Goal: Transaction & Acquisition: Book appointment/travel/reservation

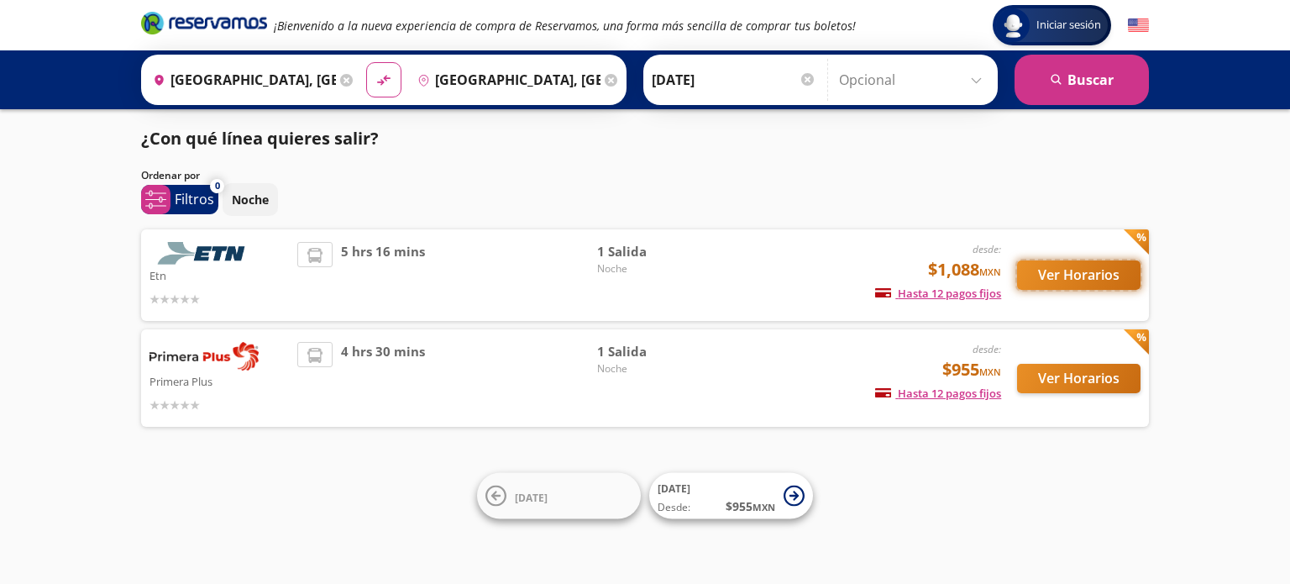
click at [1053, 272] on button "Ver Horarios" at bounding box center [1078, 274] width 123 height 29
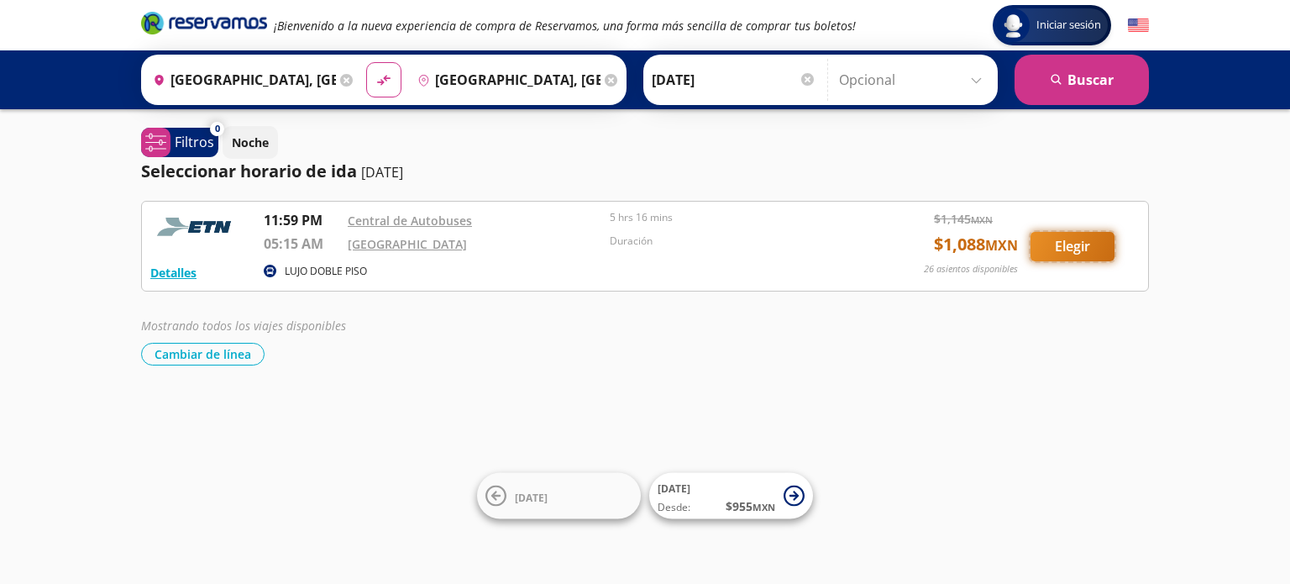
click at [1065, 239] on button "Elegir" at bounding box center [1073, 246] width 84 height 29
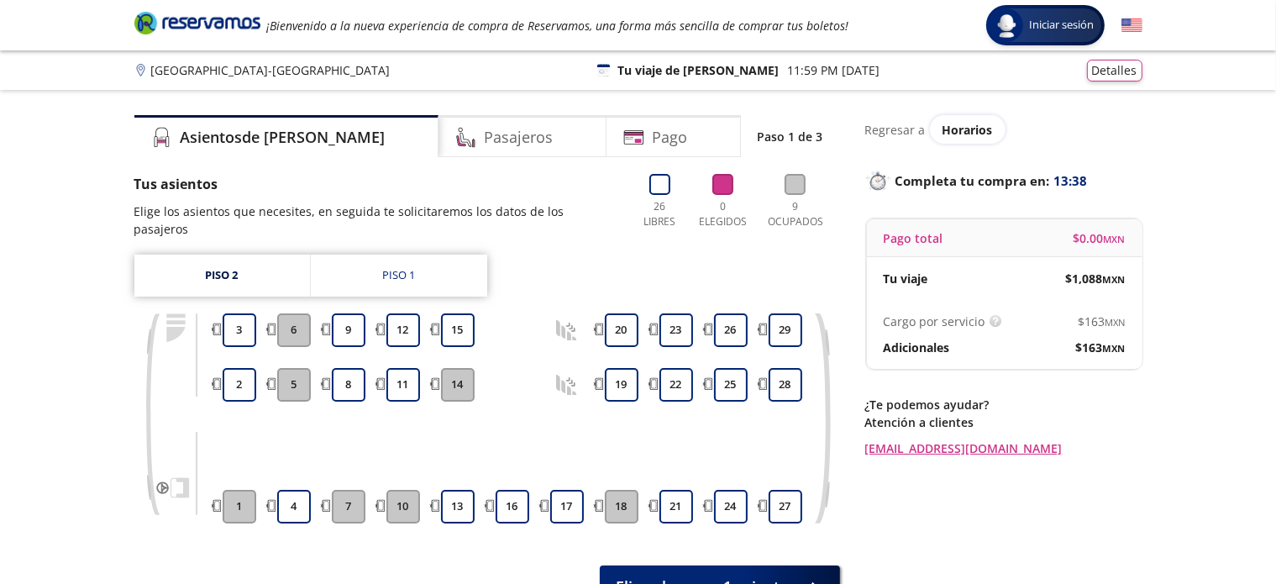
click at [944, 514] on div "Regresar a Horarios Completa tu compra en : 13:38 Pago total $ 0.00 MXN Tu viaj…" at bounding box center [1003, 363] width 277 height 496
click at [505, 496] on button "16" at bounding box center [513, 507] width 34 height 34
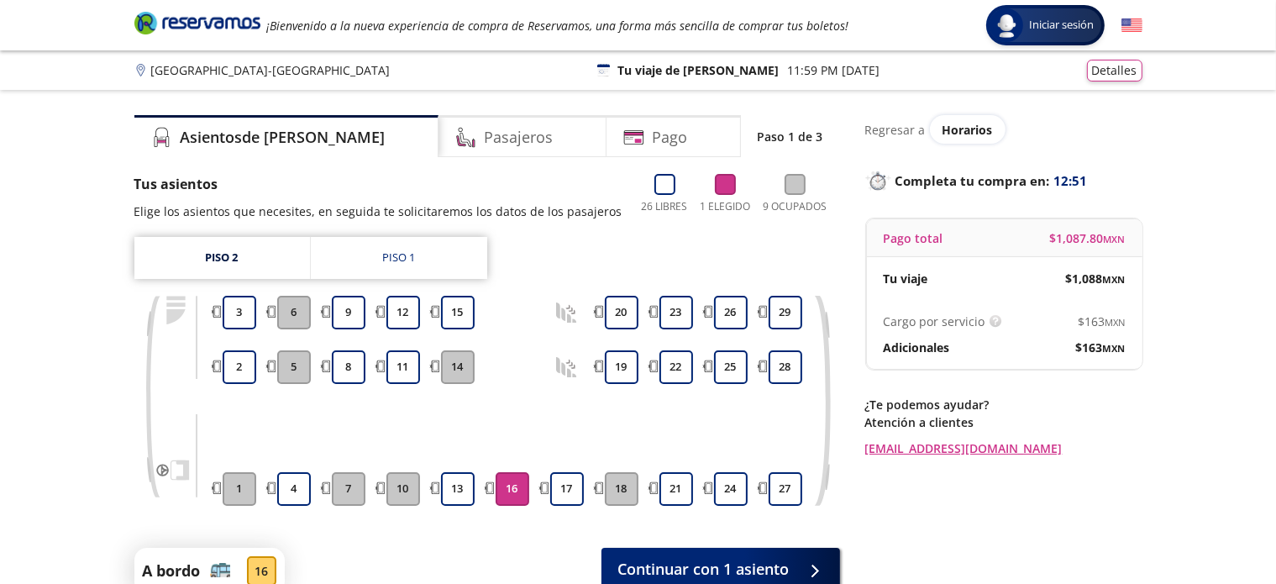
drag, startPoint x: 1275, startPoint y: 192, endPoint x: 1284, endPoint y: 261, distance: 70.3
click at [1276, 261] on html "Group 9 Created with Sketch. Elige tus asientos [GEOGRAPHIC_DATA] - [GEOGRAPHIC…" at bounding box center [638, 360] width 1276 height 721
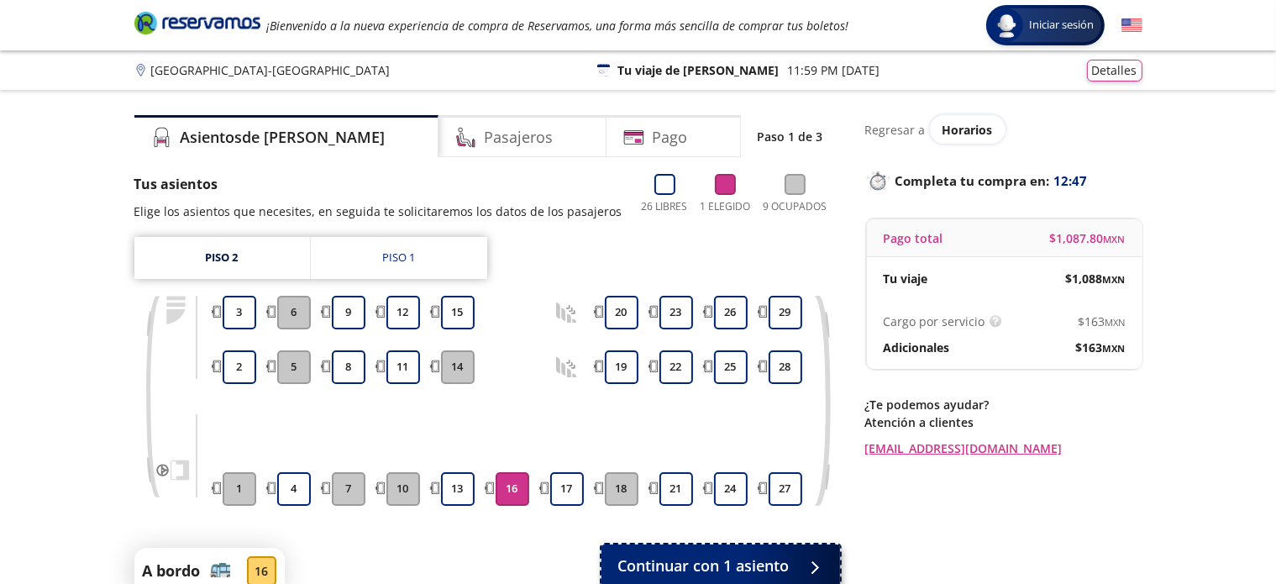
click at [717, 563] on span "Continuar con 1 asiento" at bounding box center [703, 565] width 171 height 23
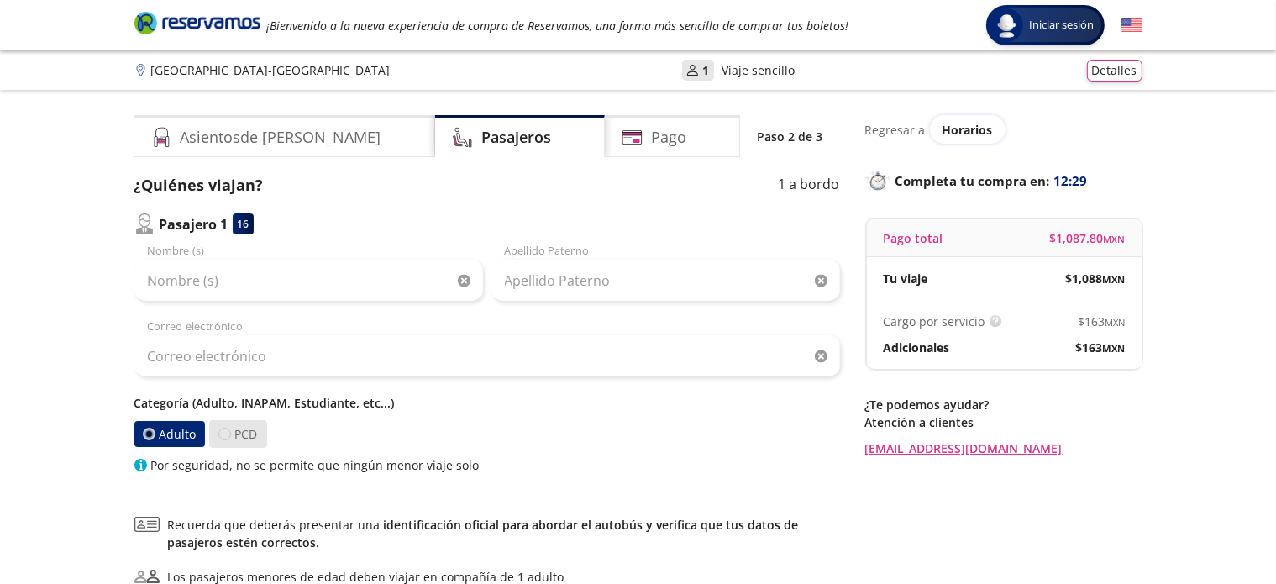
click at [225, 433] on div at bounding box center [224, 434] width 13 height 13
click at [225, 433] on input "PCD" at bounding box center [224, 433] width 11 height 11
radio input "true"
radio input "false"
click at [271, 405] on p "Categoría (Adulto, INAPAM, Estudiante, etc...)" at bounding box center [487, 403] width 706 height 18
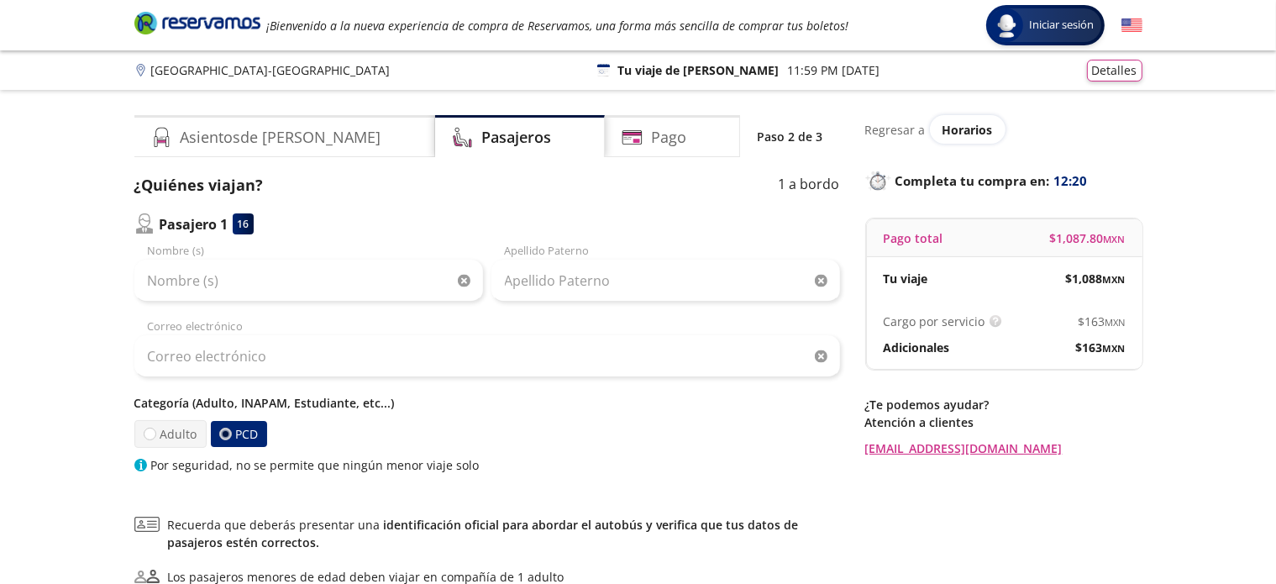
click at [230, 482] on div "¿Quiénes viajan? 1 a bordo Pasajero 1 16 Nombre (s) Apellido [PERSON_NAME] Corr…" at bounding box center [487, 422] width 706 height 496
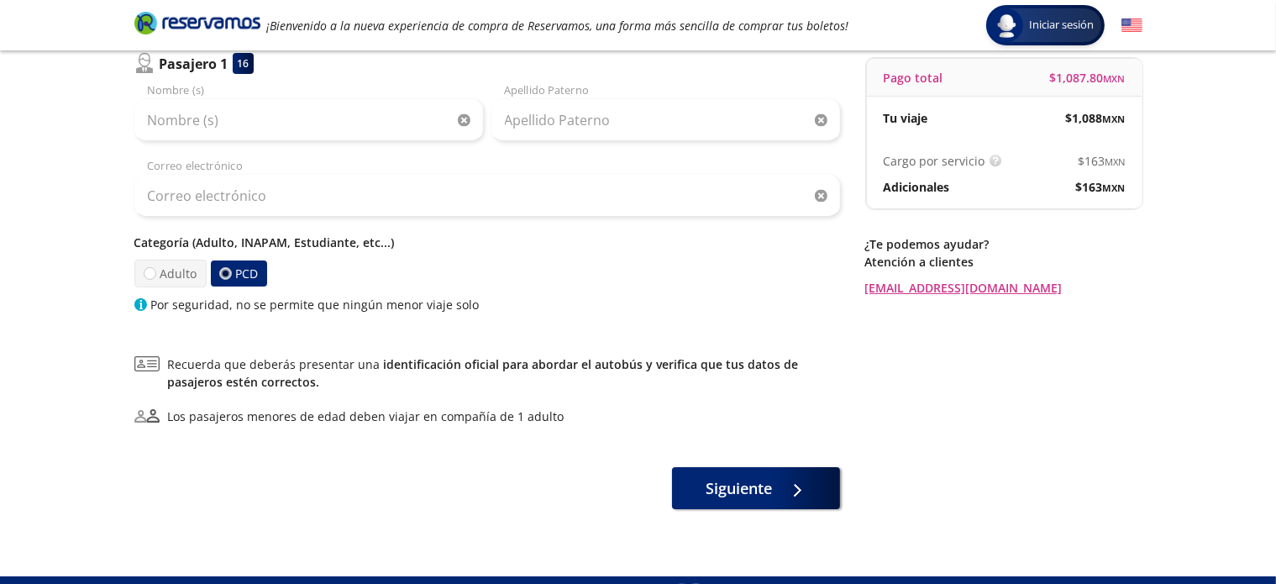
scroll to position [104, 0]
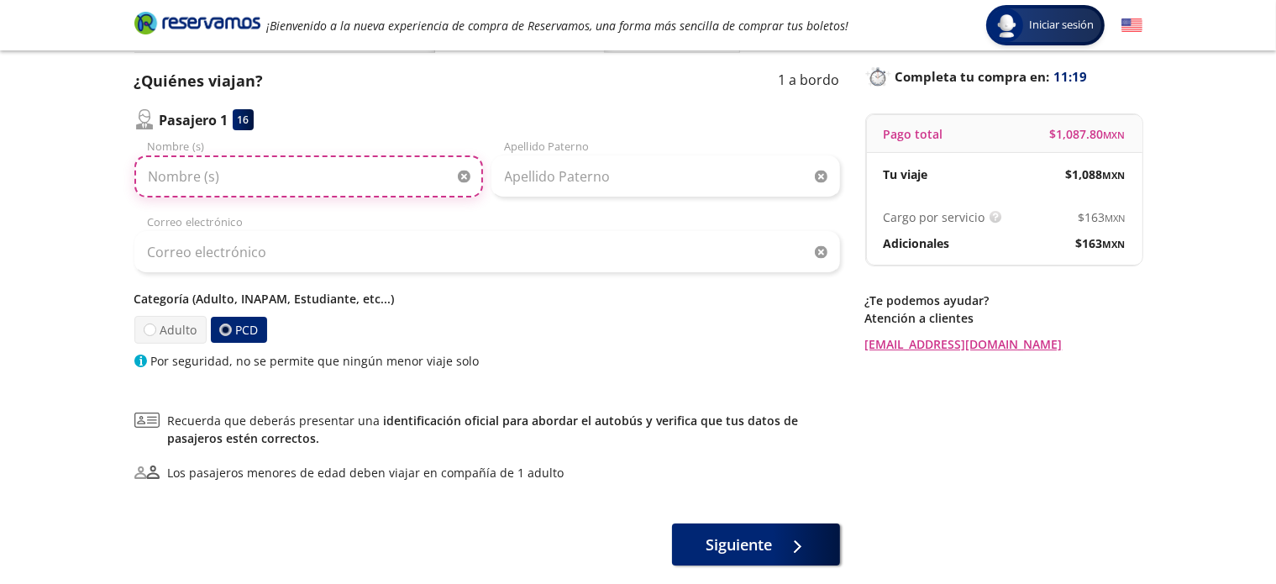
click at [222, 173] on input "Nombre (s)" at bounding box center [308, 176] width 349 height 42
type input "[PERSON_NAME]"
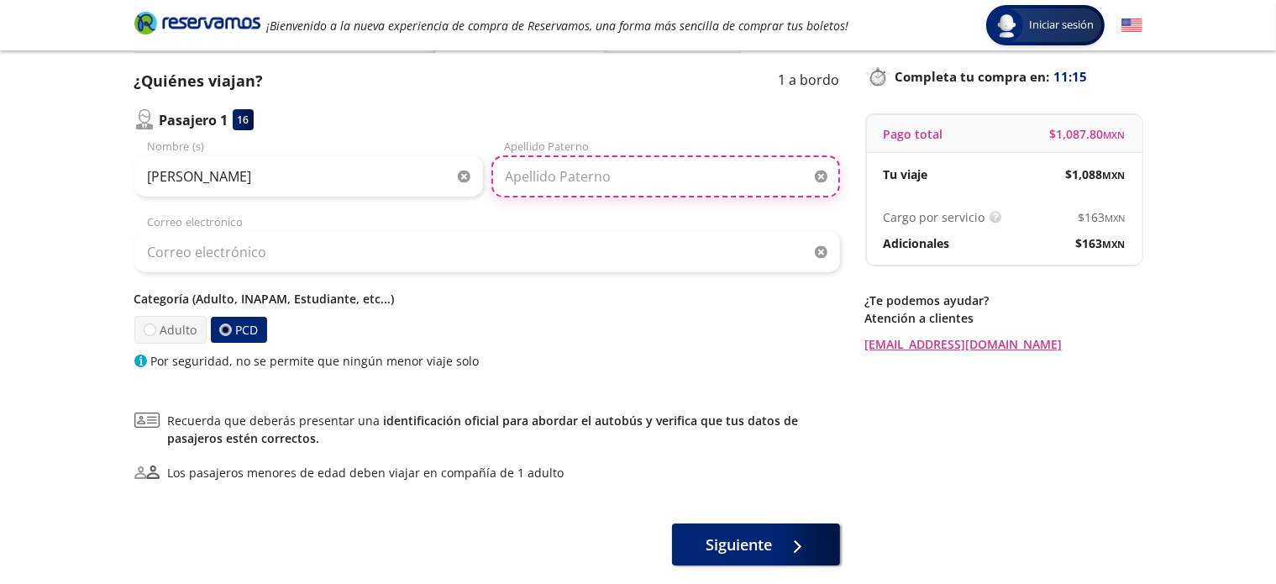
click at [549, 181] on input "Apellido Paterno" at bounding box center [665, 176] width 349 height 42
type input "[PERSON_NAME]"
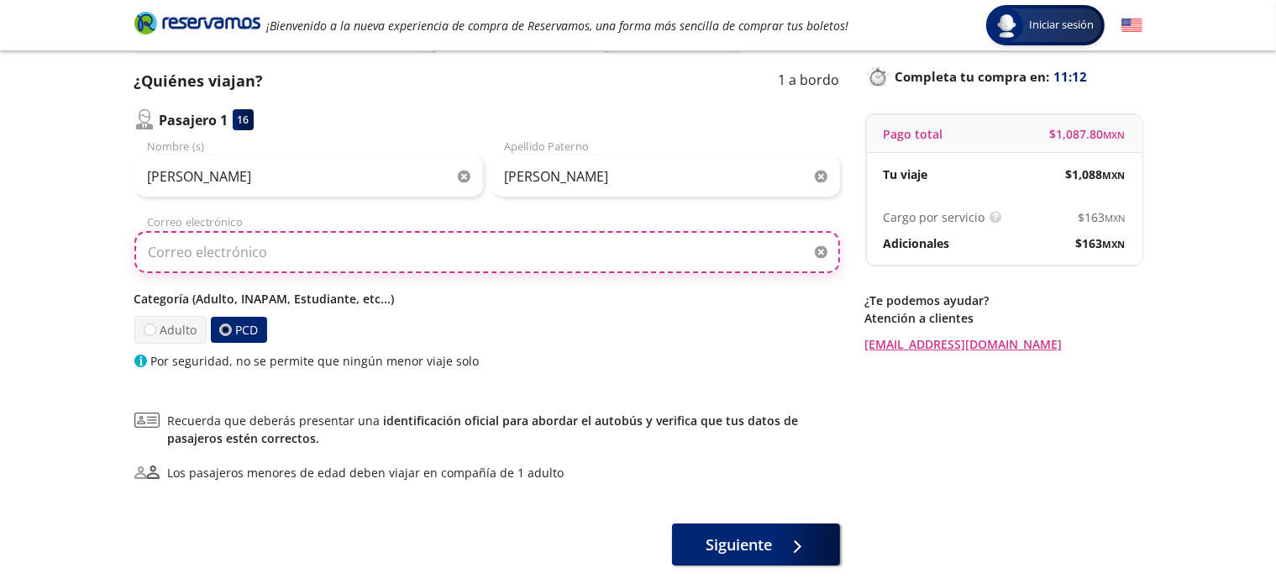
click at [239, 255] on input "Correo electrónico" at bounding box center [487, 252] width 706 height 42
type input "[EMAIL_ADDRESS][DOMAIN_NAME]"
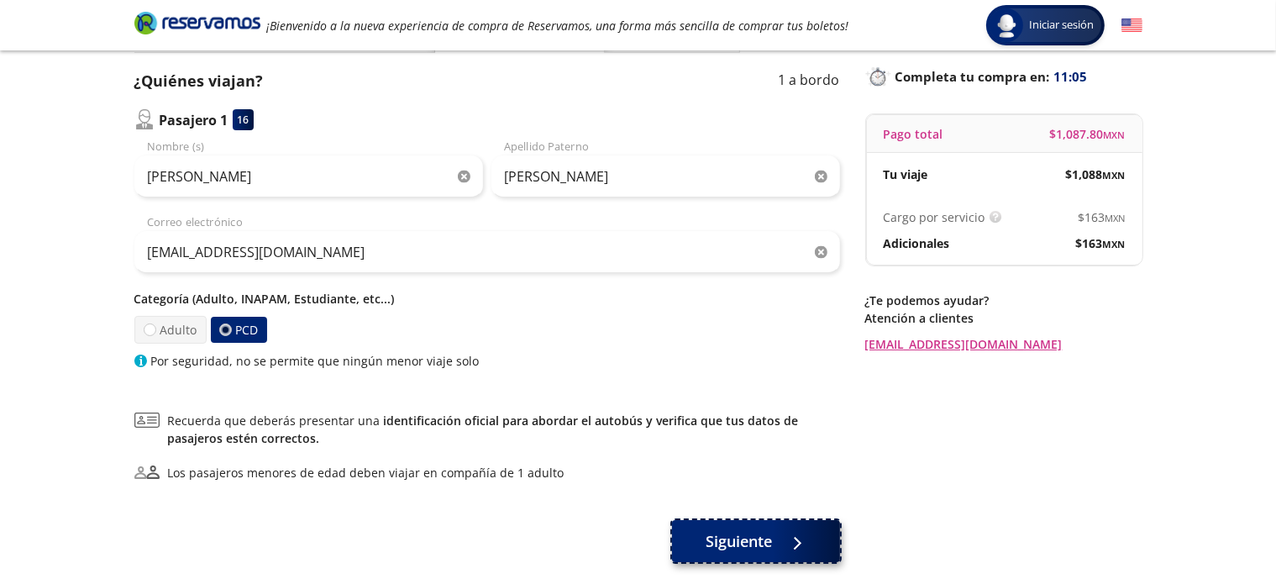
click at [753, 538] on span "Siguiente" at bounding box center [739, 541] width 66 height 23
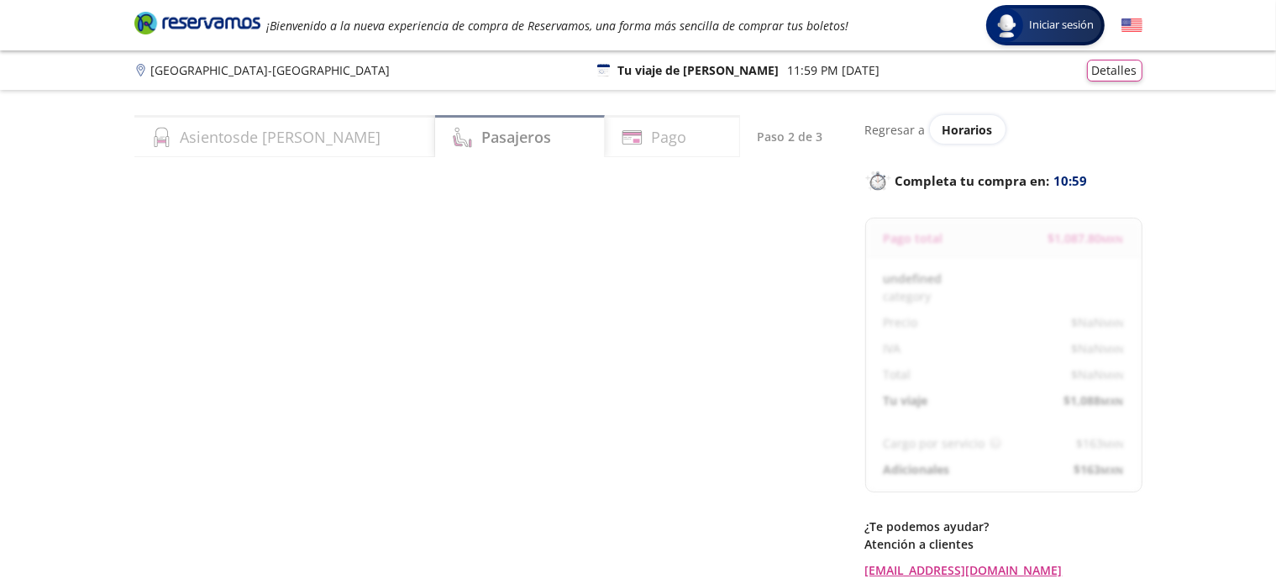
select select "MX"
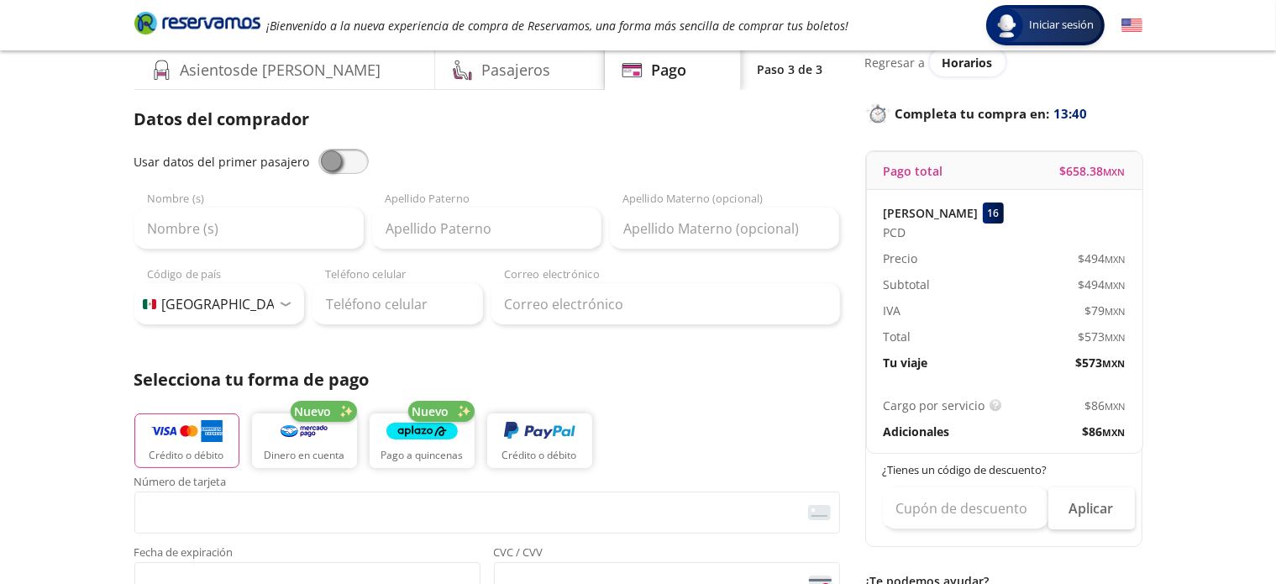
scroll to position [89, 0]
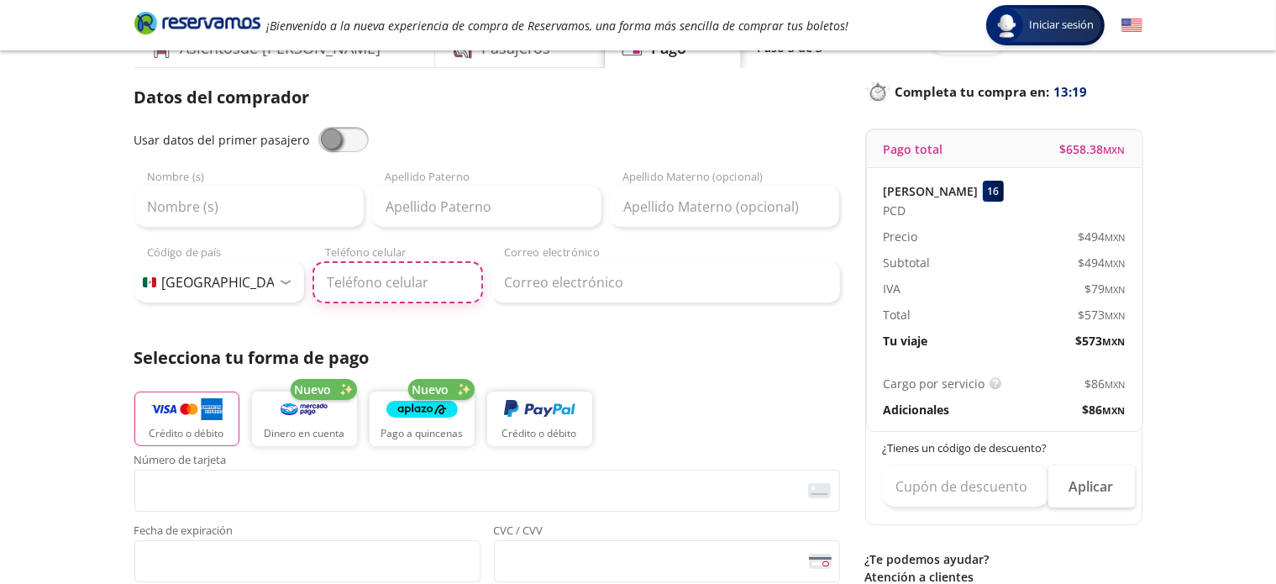
click at [370, 288] on input "Teléfono celular" at bounding box center [398, 282] width 171 height 42
type input "473 114 0100"
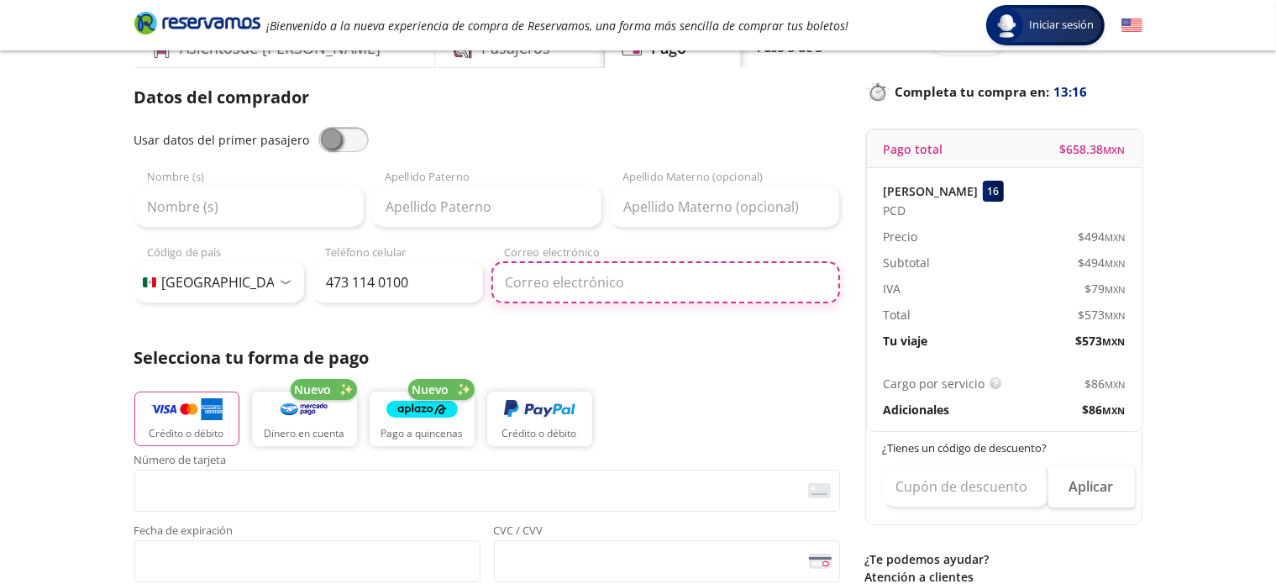
click at [551, 287] on input "Correo electrónico" at bounding box center [665, 282] width 349 height 42
type input "[EMAIL_ADDRESS][DOMAIN_NAME]"
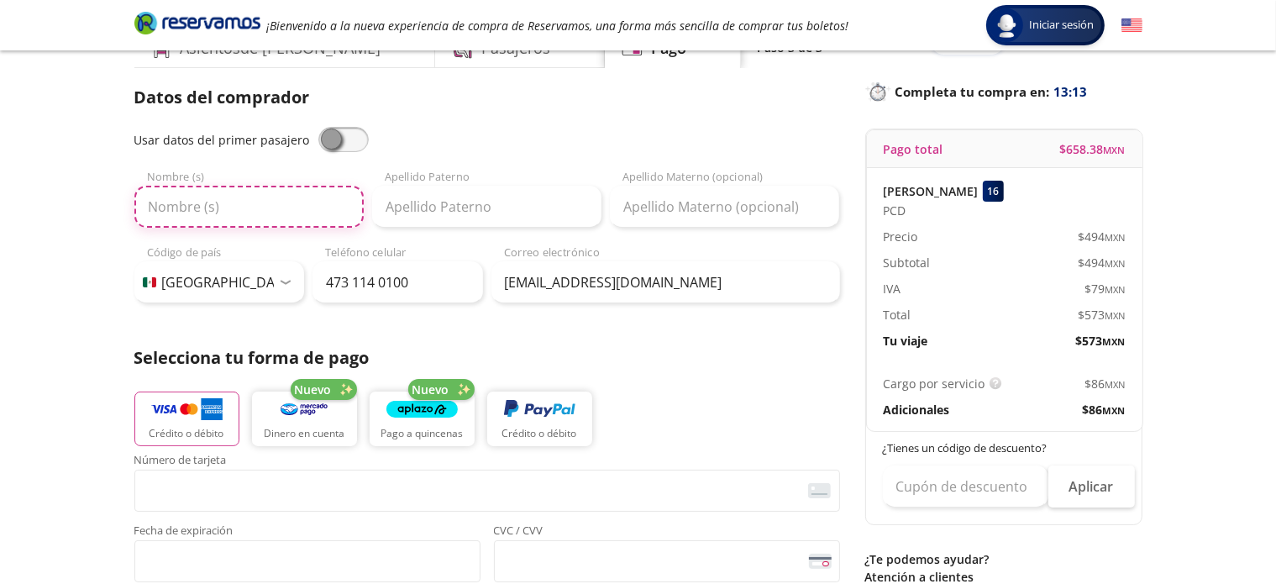
click at [262, 213] on input "Nombre (s)" at bounding box center [248, 207] width 229 height 42
click at [356, 136] on span at bounding box center [343, 139] width 50 height 25
click at [318, 127] on input "checkbox" at bounding box center [318, 127] width 0 height 0
type input "[PERSON_NAME]"
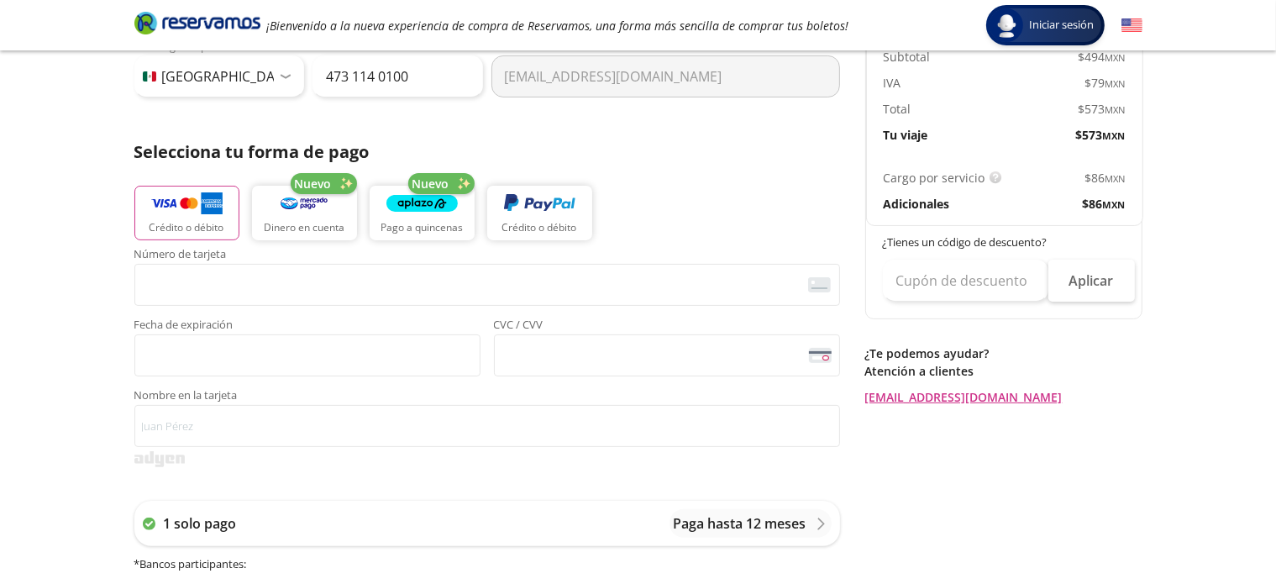
scroll to position [300, 0]
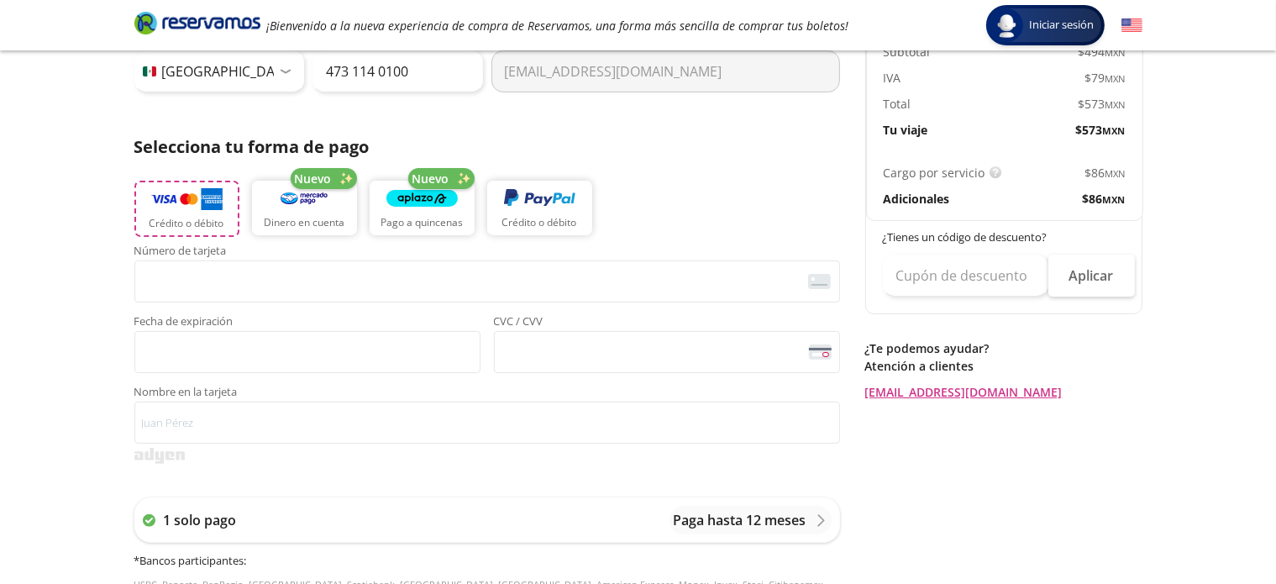
click at [181, 208] on img "button" at bounding box center [186, 198] width 71 height 25
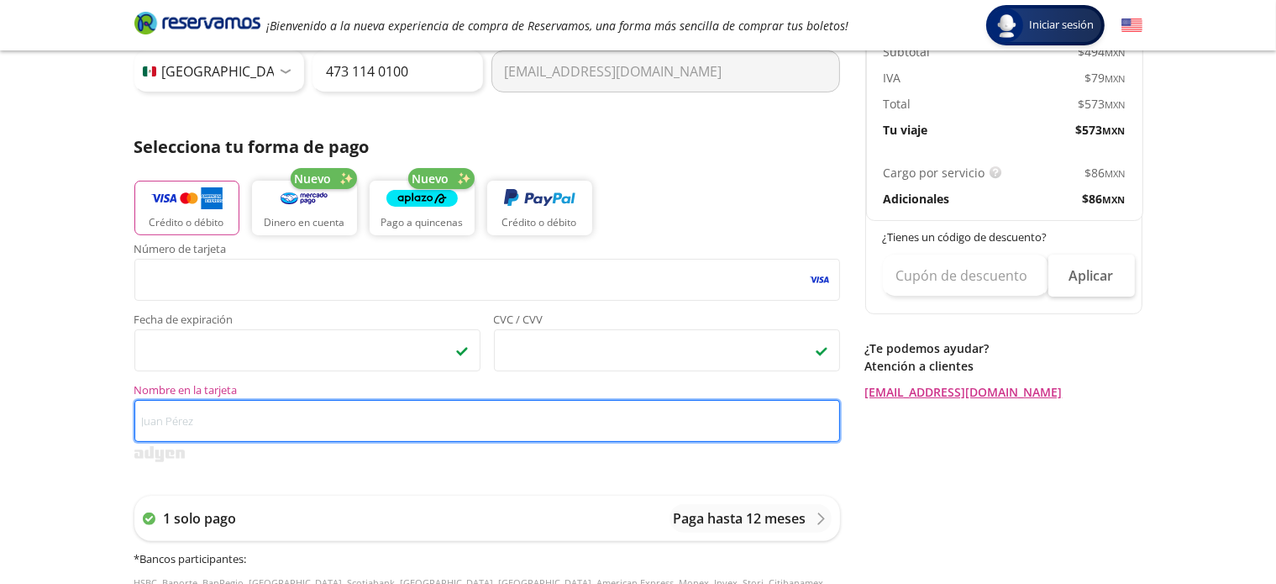
click at [186, 423] on input "Nombre en la tarjeta" at bounding box center [487, 421] width 706 height 42
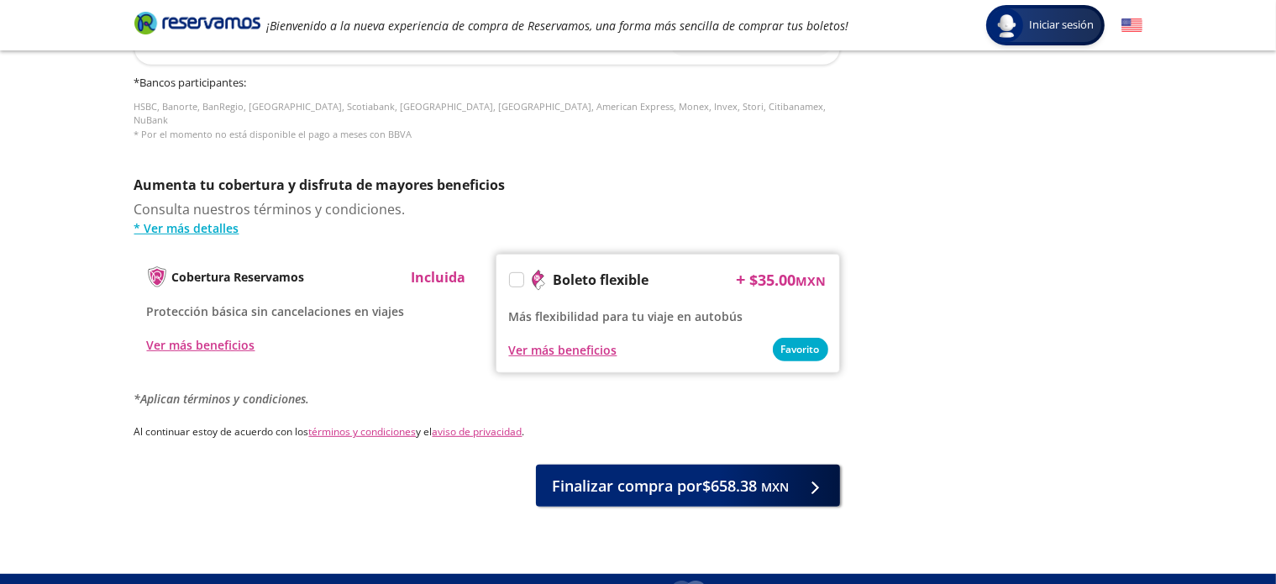
scroll to position [794, 0]
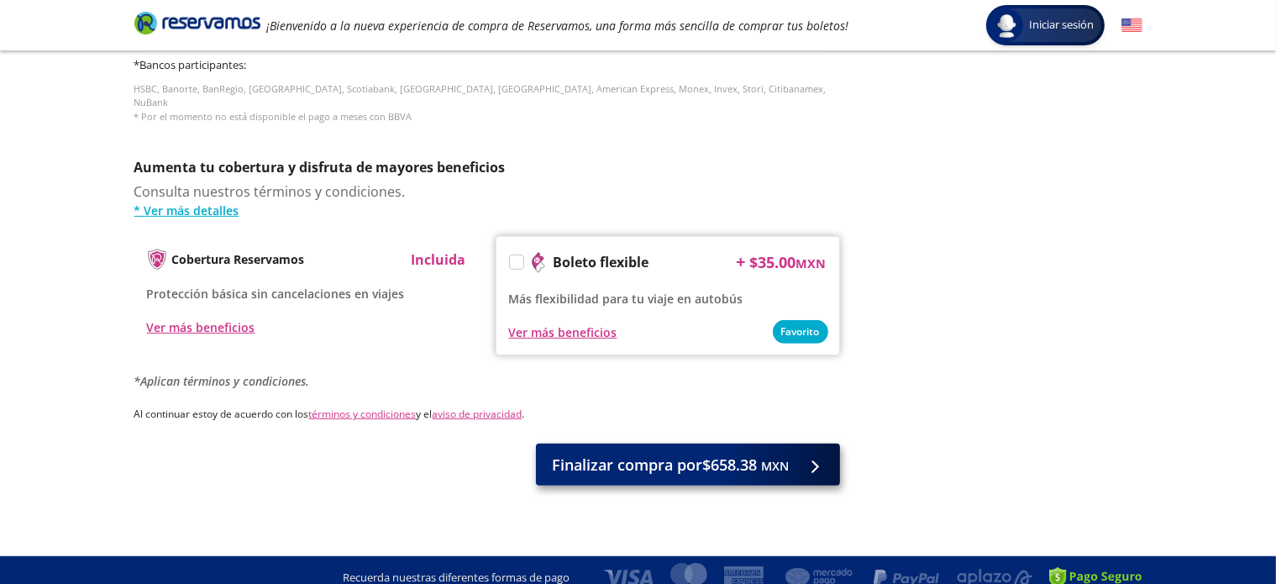
type input "[PERSON_NAME]"
click at [617, 454] on span "Finalizar compra por $658.38 MXN" at bounding box center [671, 465] width 237 height 23
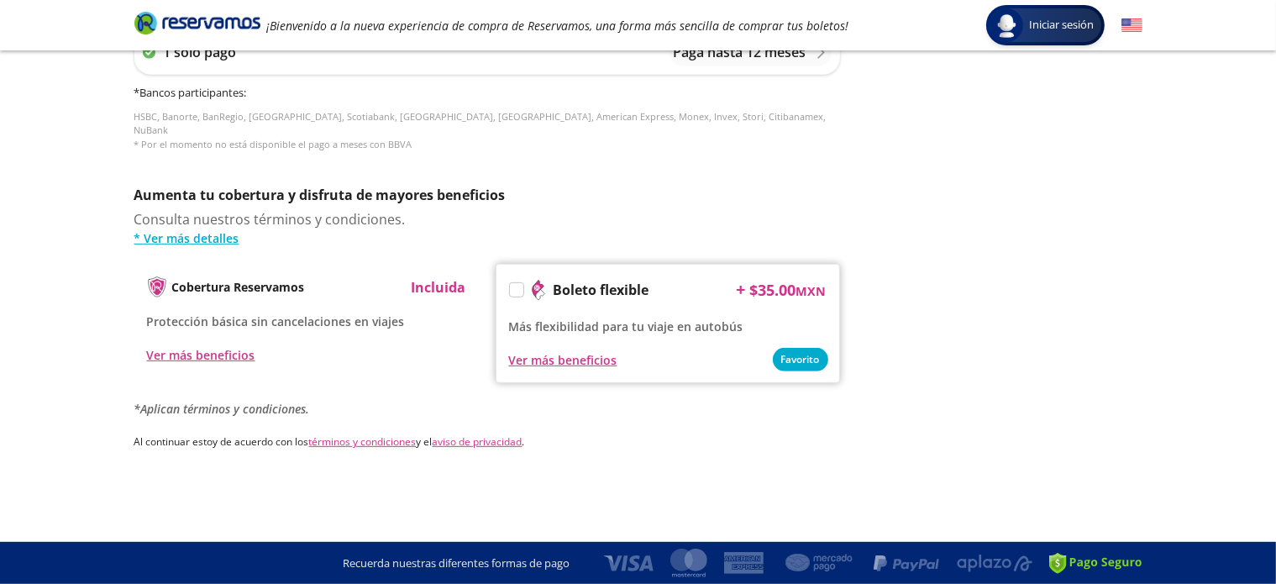
scroll to position [0, 0]
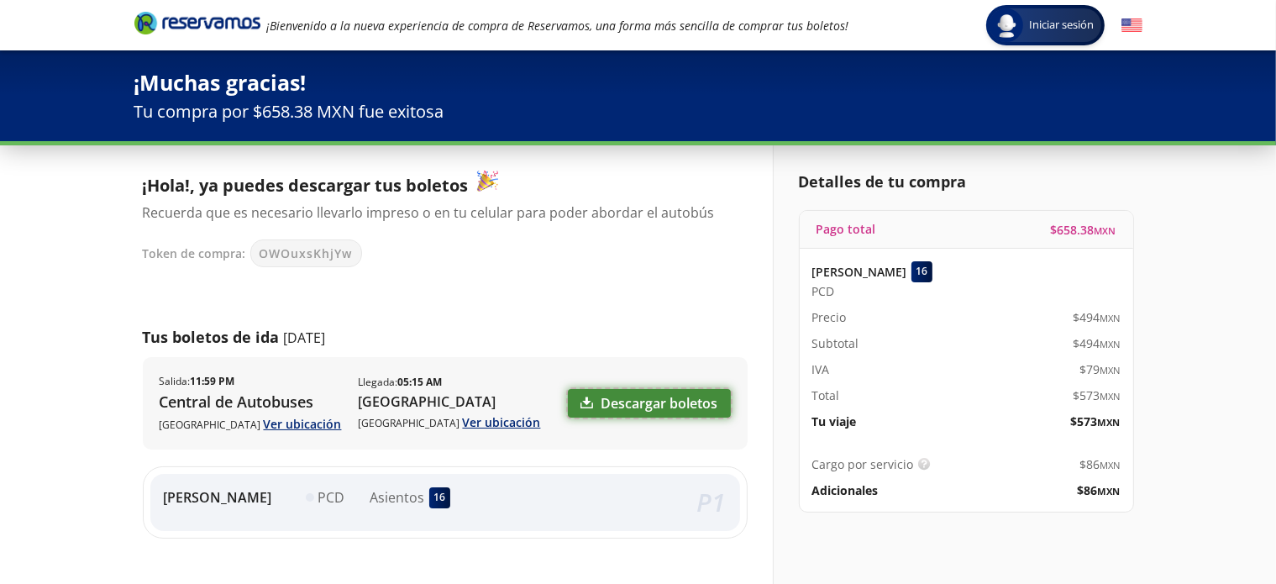
click at [655, 397] on link "Descargar boletos" at bounding box center [649, 403] width 163 height 29
